Goal: Task Accomplishment & Management: Use online tool/utility

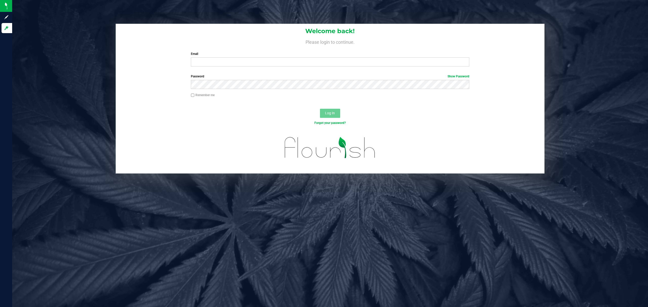
click at [212, 61] on input "Email" at bounding box center [330, 61] width 279 height 9
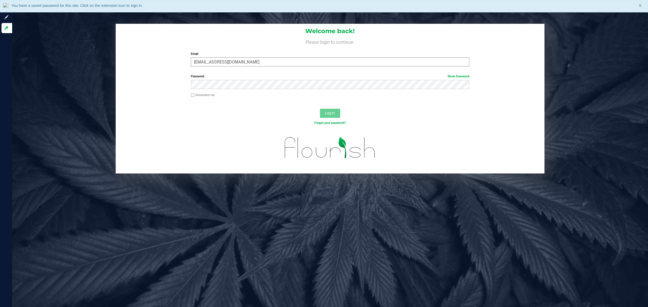
type input "[EMAIL_ADDRESS][DOMAIN_NAME]"
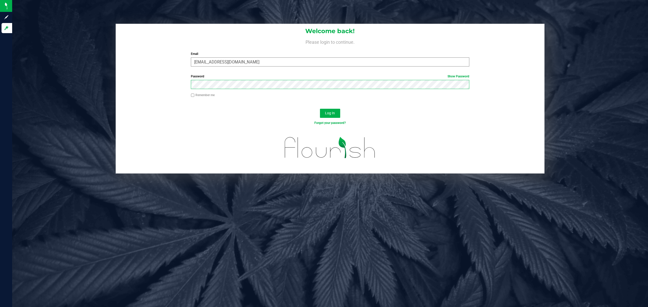
click at [320, 109] on button "Log In" at bounding box center [330, 113] width 20 height 9
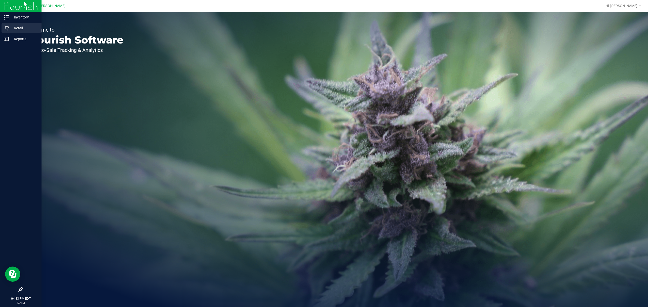
click at [20, 28] on p "Retail" at bounding box center [24, 28] width 30 height 6
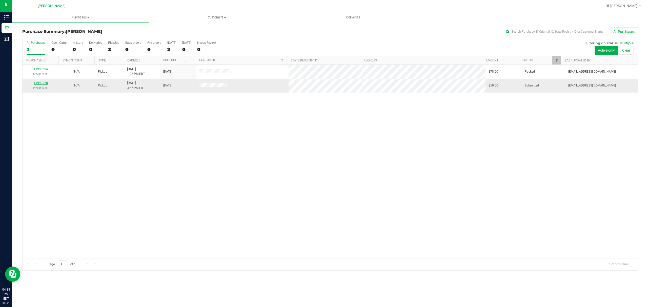
click at [38, 82] on link "11999828" at bounding box center [41, 83] width 14 height 4
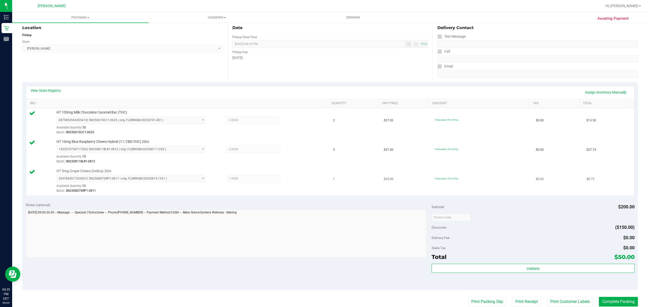
scroll to position [135, 0]
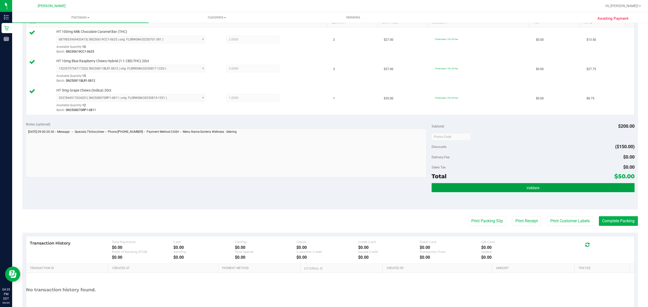
click at [507, 191] on button "Validate" at bounding box center [533, 187] width 203 height 9
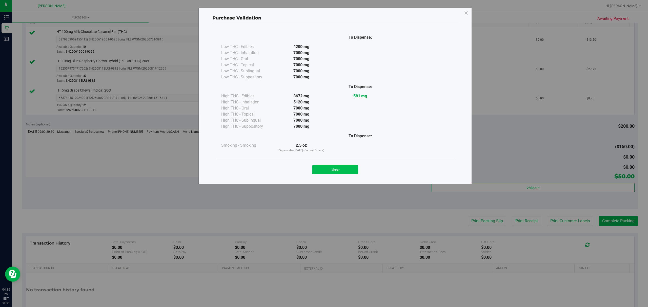
click at [332, 168] on button "Close" at bounding box center [335, 169] width 46 height 9
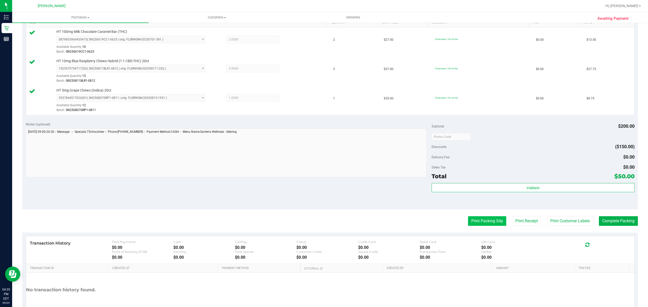
click at [475, 220] on button "Print Packing Slip" at bounding box center [487, 221] width 38 height 10
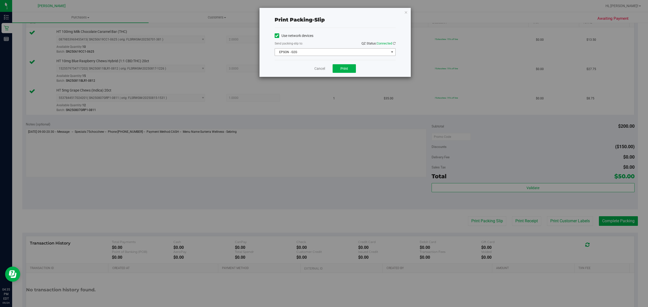
click at [344, 55] on span "EPSON - G2G" at bounding box center [332, 52] width 114 height 7
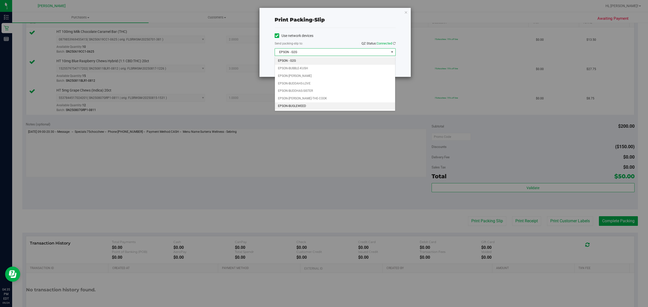
click at [307, 107] on li "EPSON-BUGLEWEED" at bounding box center [335, 107] width 120 height 8
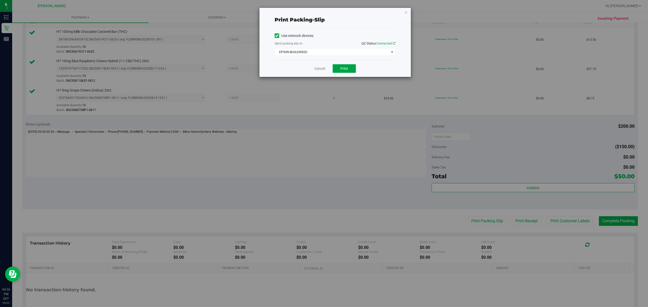
click at [345, 71] on span "Print" at bounding box center [345, 69] width 8 height 4
click at [407, 12] on icon "button" at bounding box center [406, 12] width 4 height 6
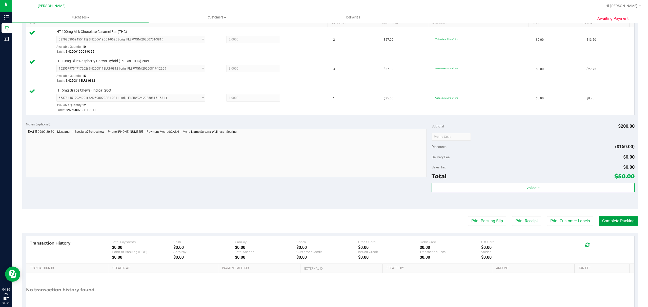
click at [617, 220] on button "Complete Packing" at bounding box center [618, 221] width 39 height 10
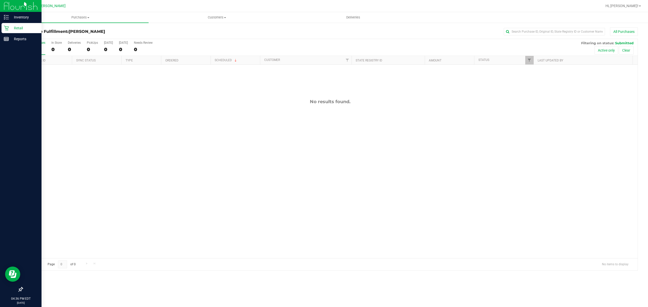
click at [13, 30] on p "Retail" at bounding box center [24, 28] width 30 height 6
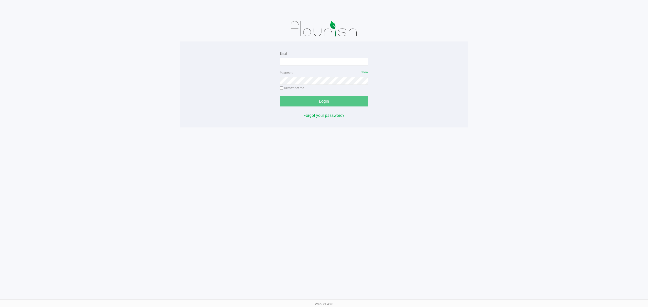
click at [86, 126] on app-pos-login-wrapper "Email Password Show Remember me Login Forgot your password?" at bounding box center [324, 64] width 648 height 128
click at [321, 64] on input "Email" at bounding box center [324, 62] width 89 height 8
type input "jmcelroy@liveparallel.com"
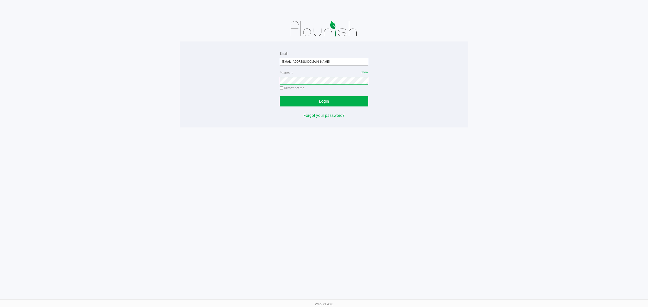
click at [280, 96] on button "Login" at bounding box center [324, 101] width 89 height 10
